Goal: Download file/media

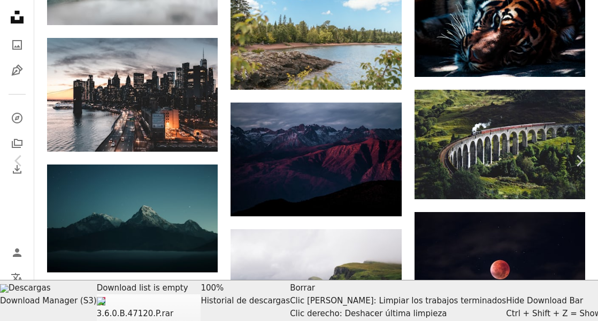
scroll to position [3338, 0]
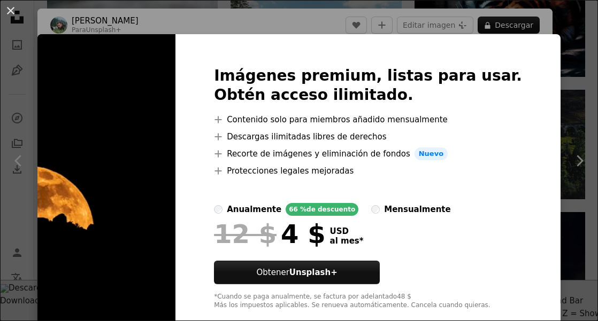
click at [168, 71] on img at bounding box center [106, 188] width 138 height 308
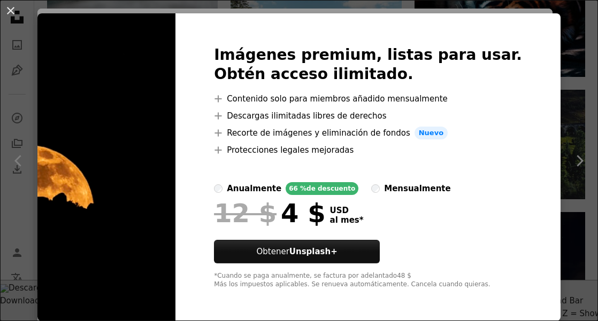
scroll to position [0, 0]
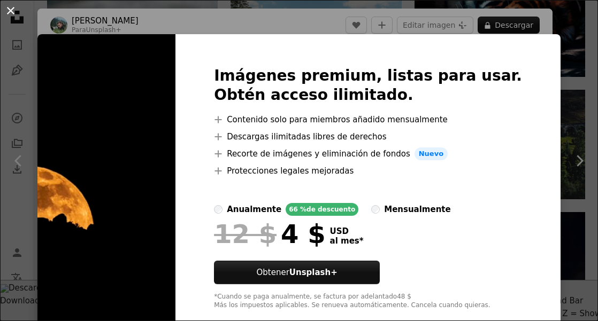
click at [10, 16] on button "An X shape" at bounding box center [10, 10] width 13 height 13
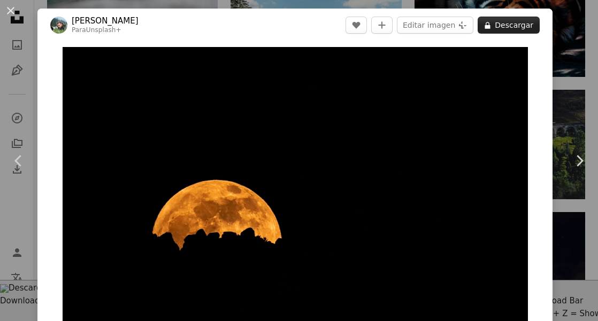
click at [520, 26] on button "A lock Descargar" at bounding box center [509, 25] width 62 height 17
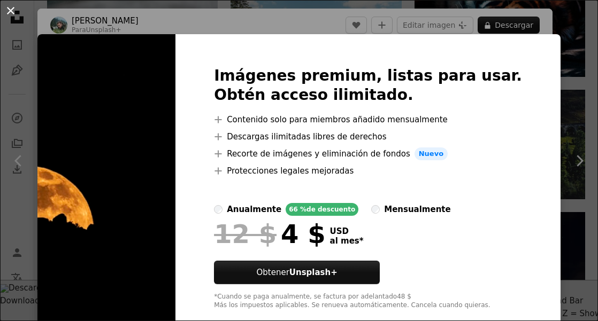
click at [9, 13] on button "An X shape" at bounding box center [10, 10] width 13 height 13
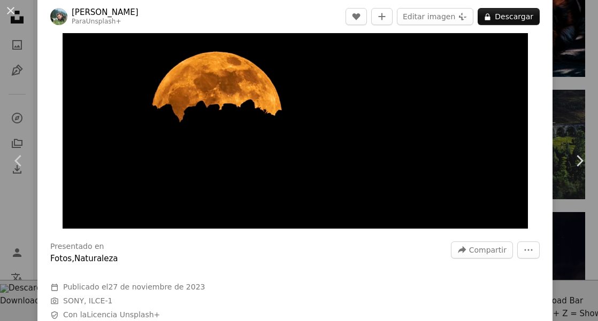
scroll to position [64, 0]
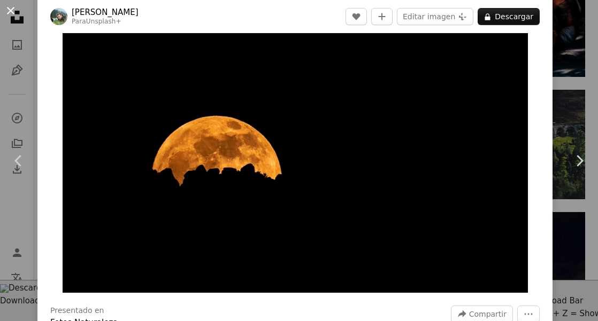
click at [11, 8] on button "An X shape" at bounding box center [10, 10] width 13 height 13
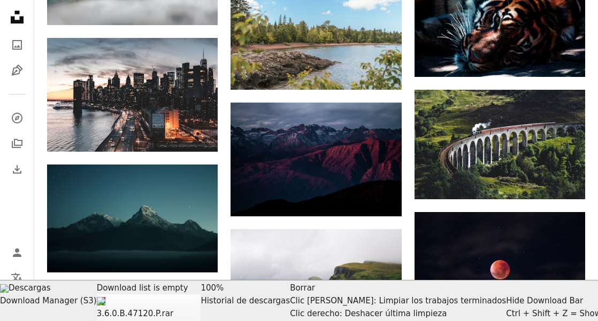
scroll to position [2847, 0]
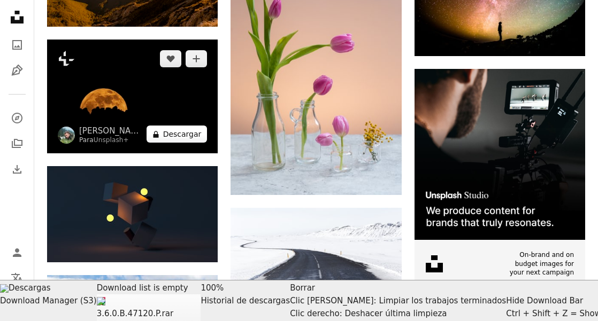
click at [182, 137] on button "A lock Descargar" at bounding box center [177, 134] width 61 height 17
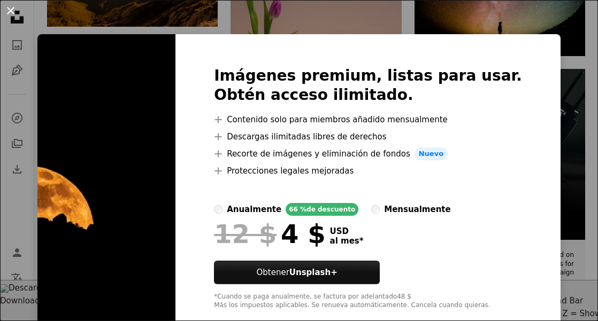
click at [8, 14] on button "An X shape" at bounding box center [10, 10] width 13 height 13
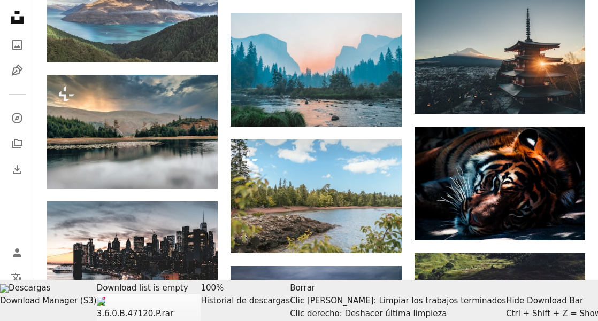
scroll to position [3338, 0]
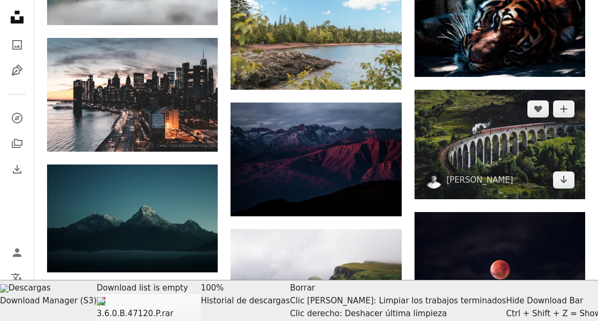
click at [475, 153] on img at bounding box center [499, 144] width 171 height 109
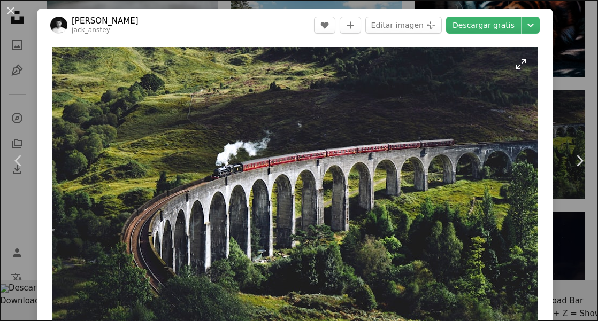
scroll to position [3447, 0]
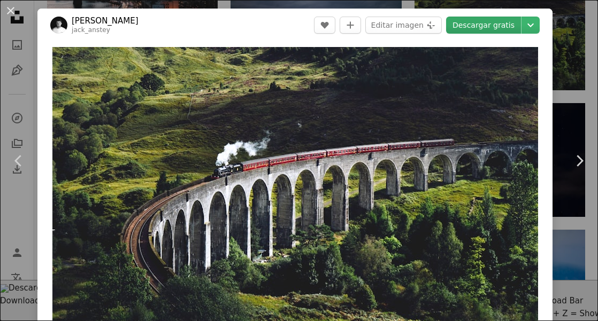
click at [500, 28] on link "Descargar gratis" at bounding box center [483, 25] width 75 height 17
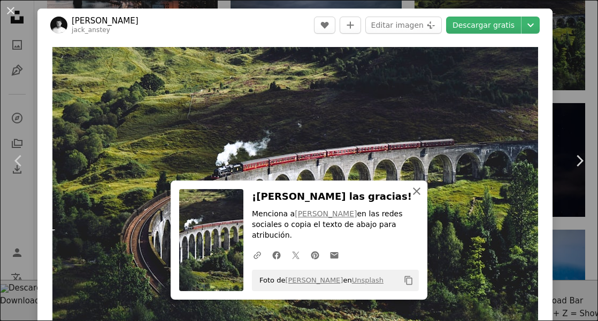
click at [320, 218] on link "[PERSON_NAME]" at bounding box center [326, 214] width 62 height 9
click at [418, 198] on icon "An X shape" at bounding box center [416, 191] width 13 height 13
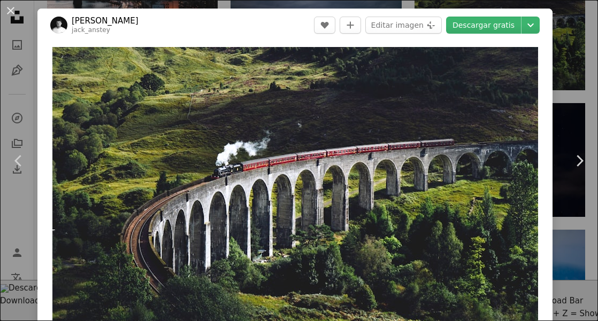
drag, startPoint x: 13, startPoint y: 12, endPoint x: 350, endPoint y: 174, distance: 373.8
click at [12, 12] on button "An X shape" at bounding box center [10, 10] width 13 height 13
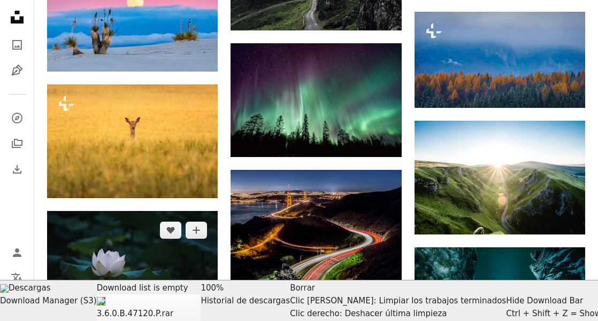
scroll to position [3883, 0]
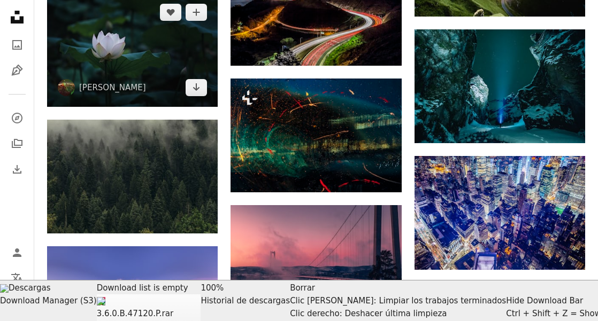
click at [121, 55] on img at bounding box center [132, 50] width 171 height 114
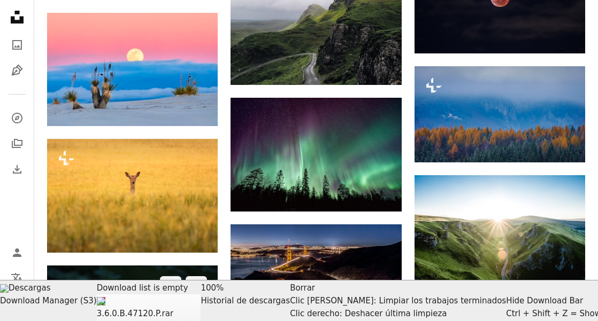
scroll to position [3720, 0]
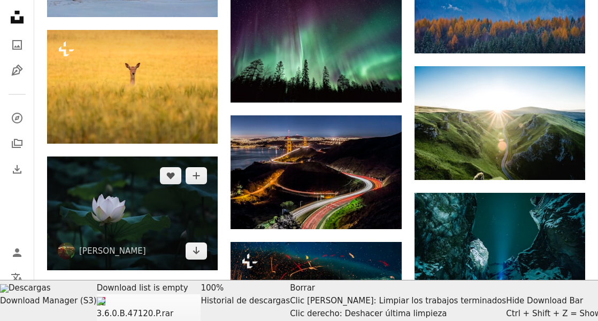
click at [117, 222] on img at bounding box center [132, 214] width 171 height 114
click at [160, 231] on img at bounding box center [132, 214] width 171 height 114
click at [66, 179] on img at bounding box center [132, 214] width 171 height 114
click at [196, 251] on icon "Descargar" at bounding box center [196, 250] width 7 height 7
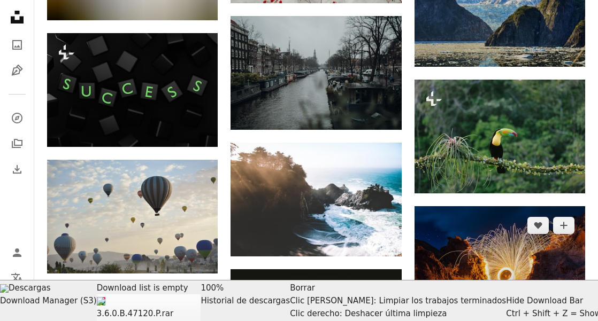
scroll to position [6065, 0]
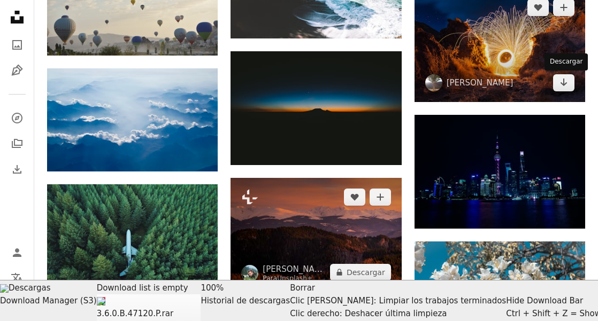
drag, startPoint x: 560, startPoint y: 86, endPoint x: 308, endPoint y: 213, distance: 282.9
click at [561, 86] on icon "Arrow pointing down" at bounding box center [563, 82] width 9 height 13
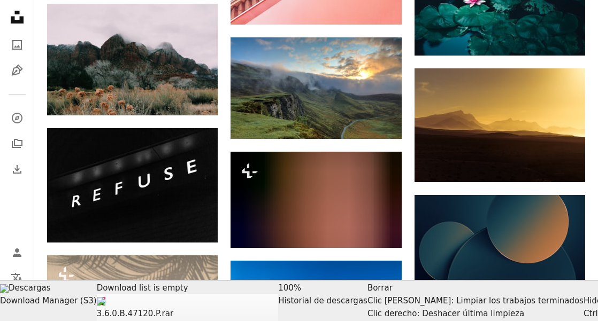
scroll to position [7701, 0]
